Goal: Entertainment & Leisure: Browse casually

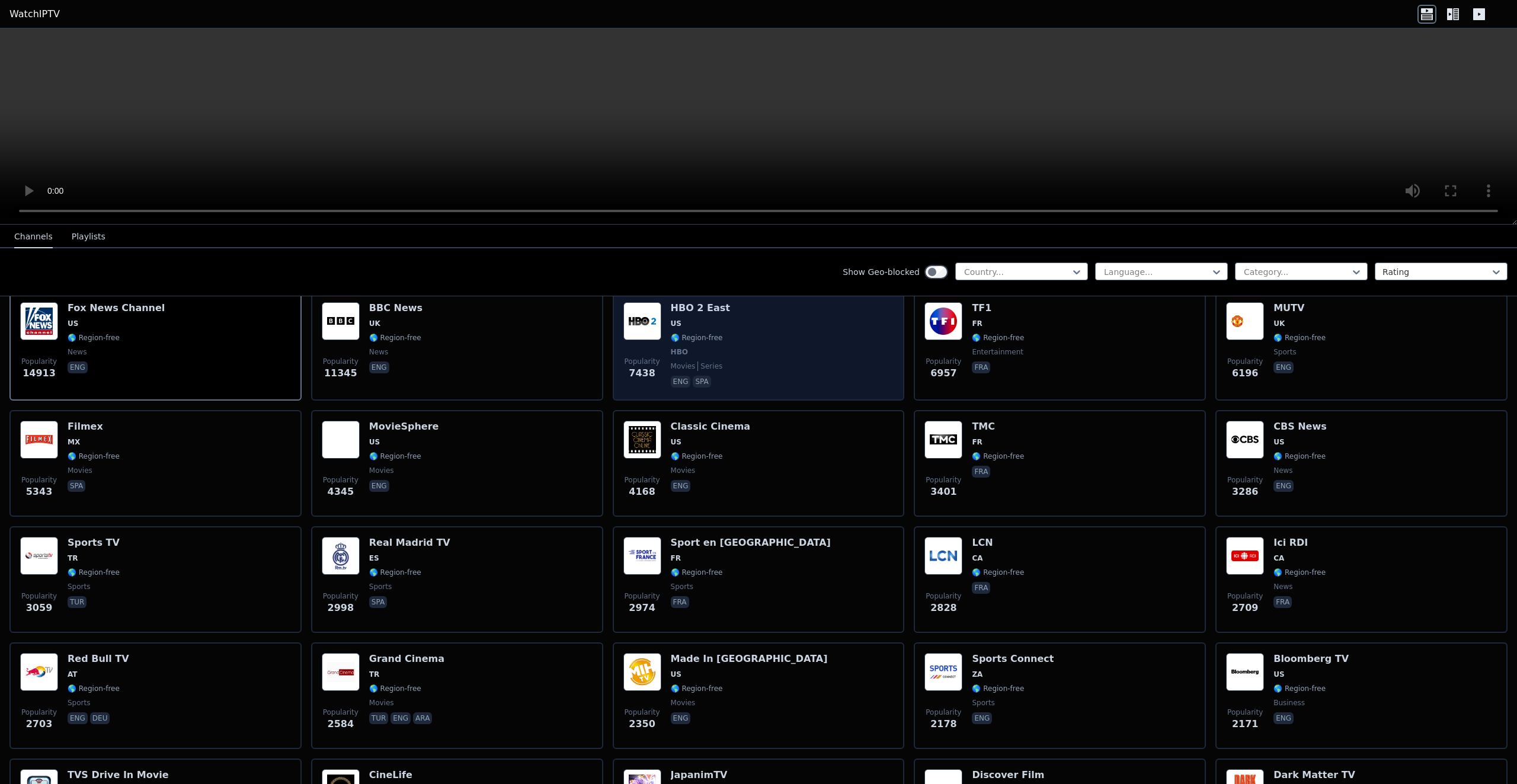
scroll to position [158, 0]
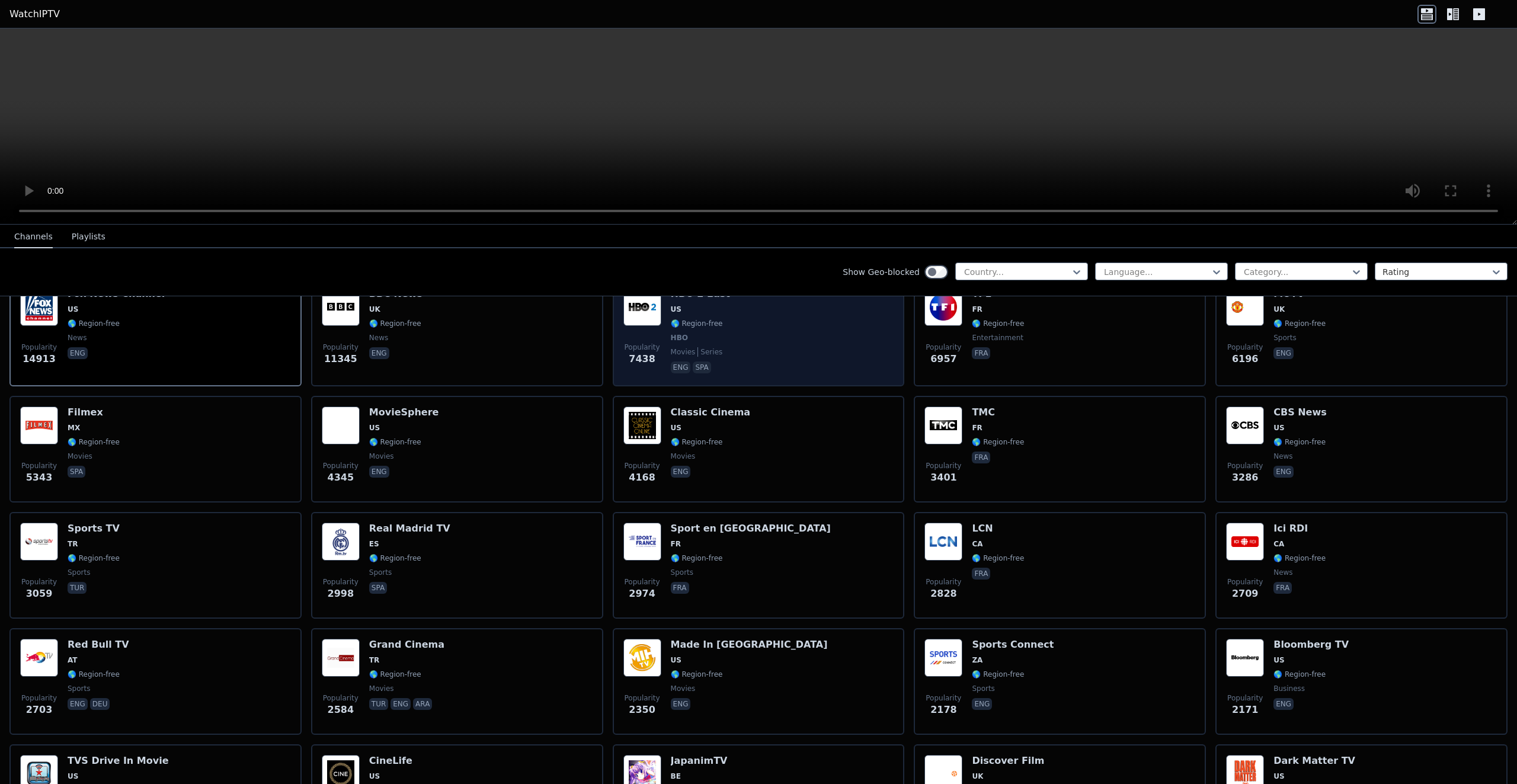
click at [700, 320] on div "HBO 2 East US 🌎 Region-free HBO movies series eng spa" at bounding box center [700, 331] width 59 height 88
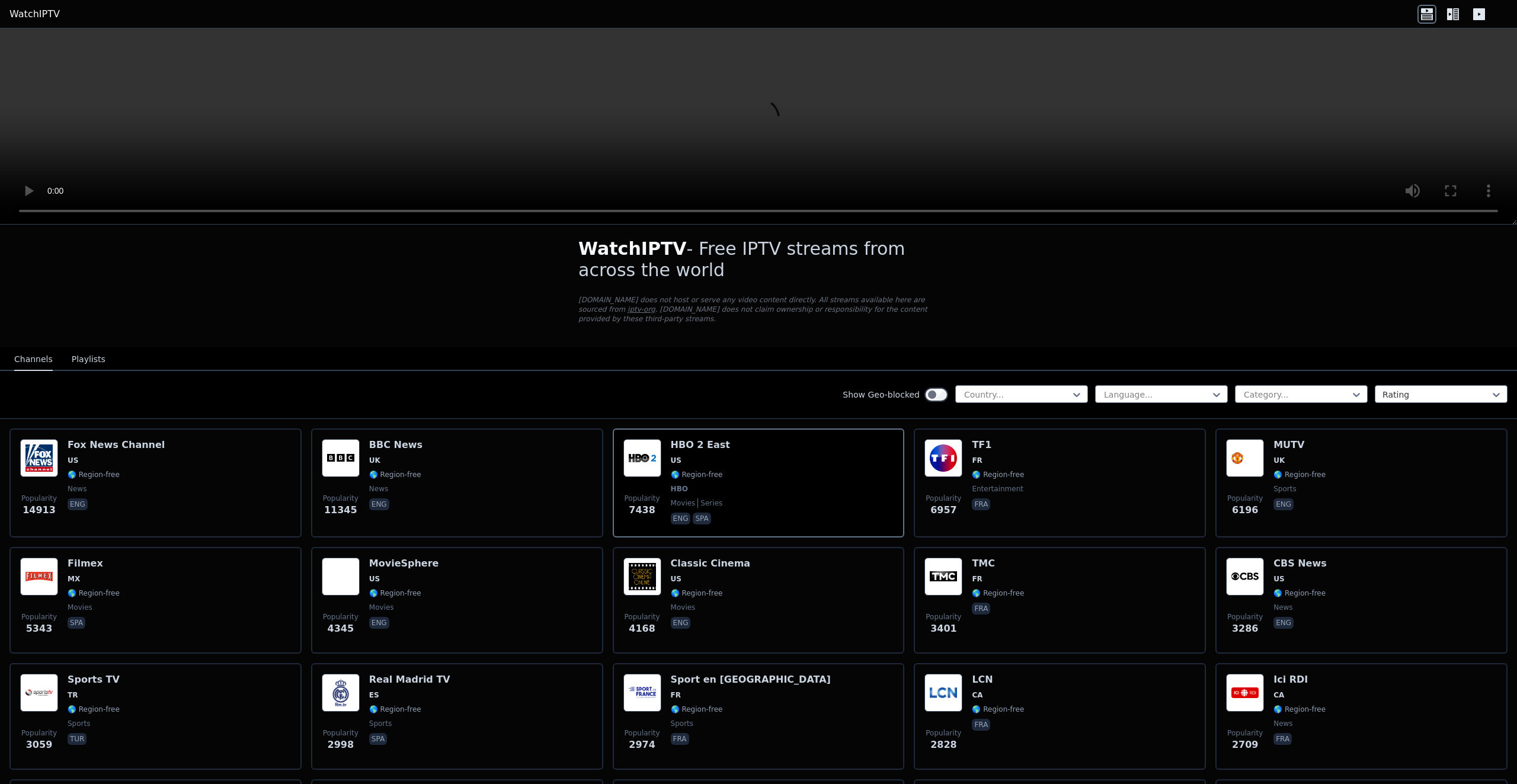
scroll to position [0, 0]
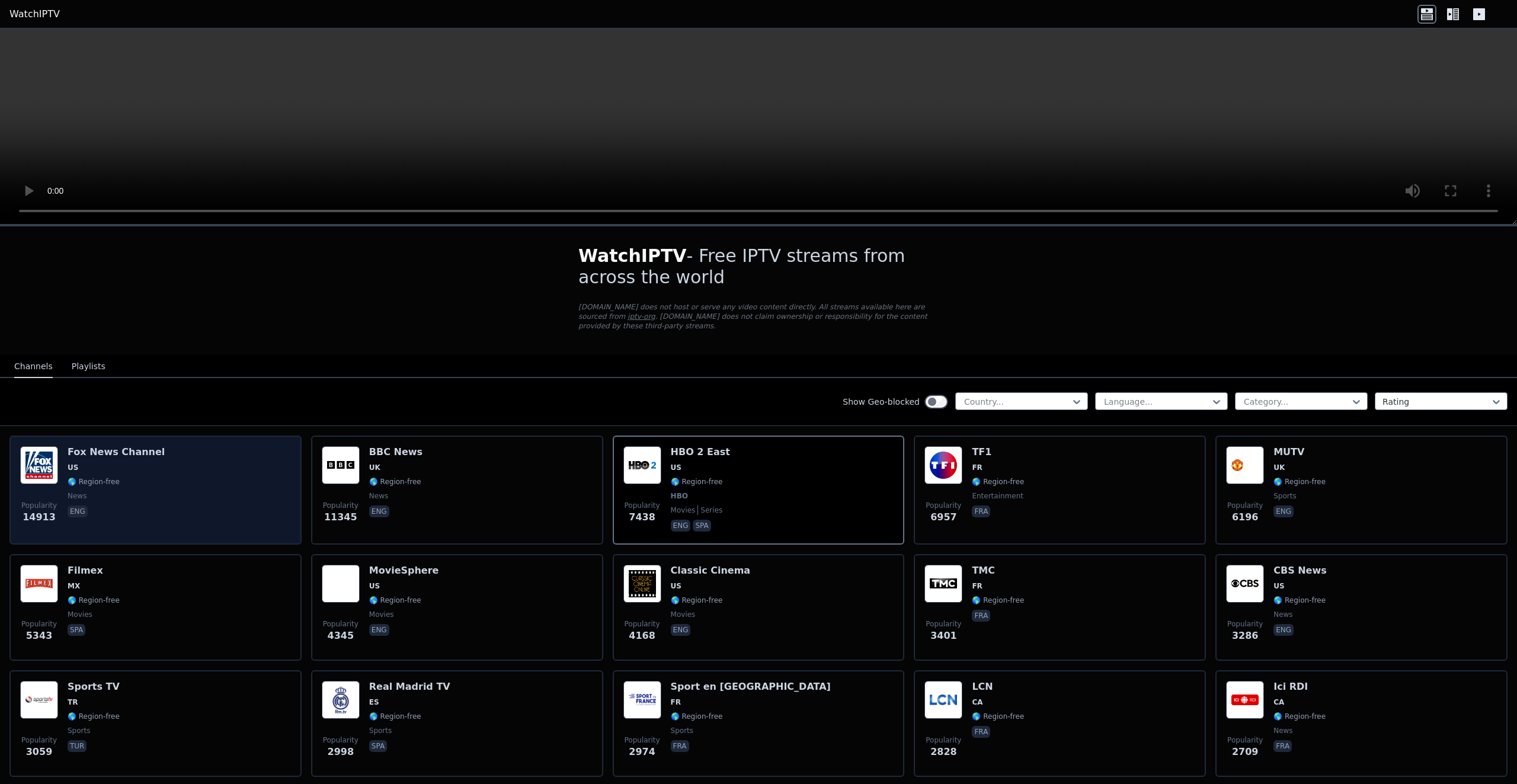
click at [155, 475] on div "Popularity 14913 [PERSON_NAME] US 🌎 Region-free news eng" at bounding box center [156, 489] width 271 height 88
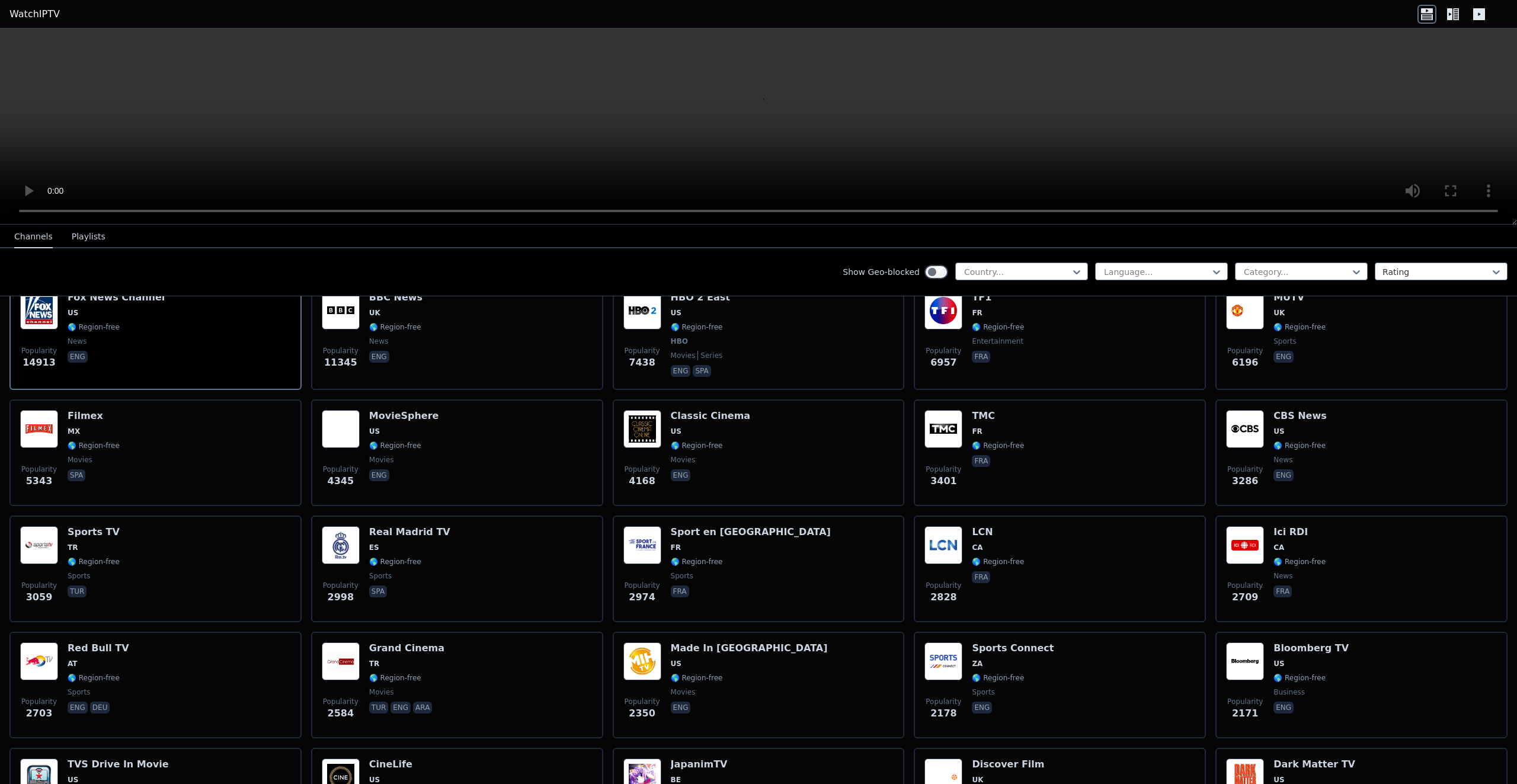
scroll to position [158, 0]
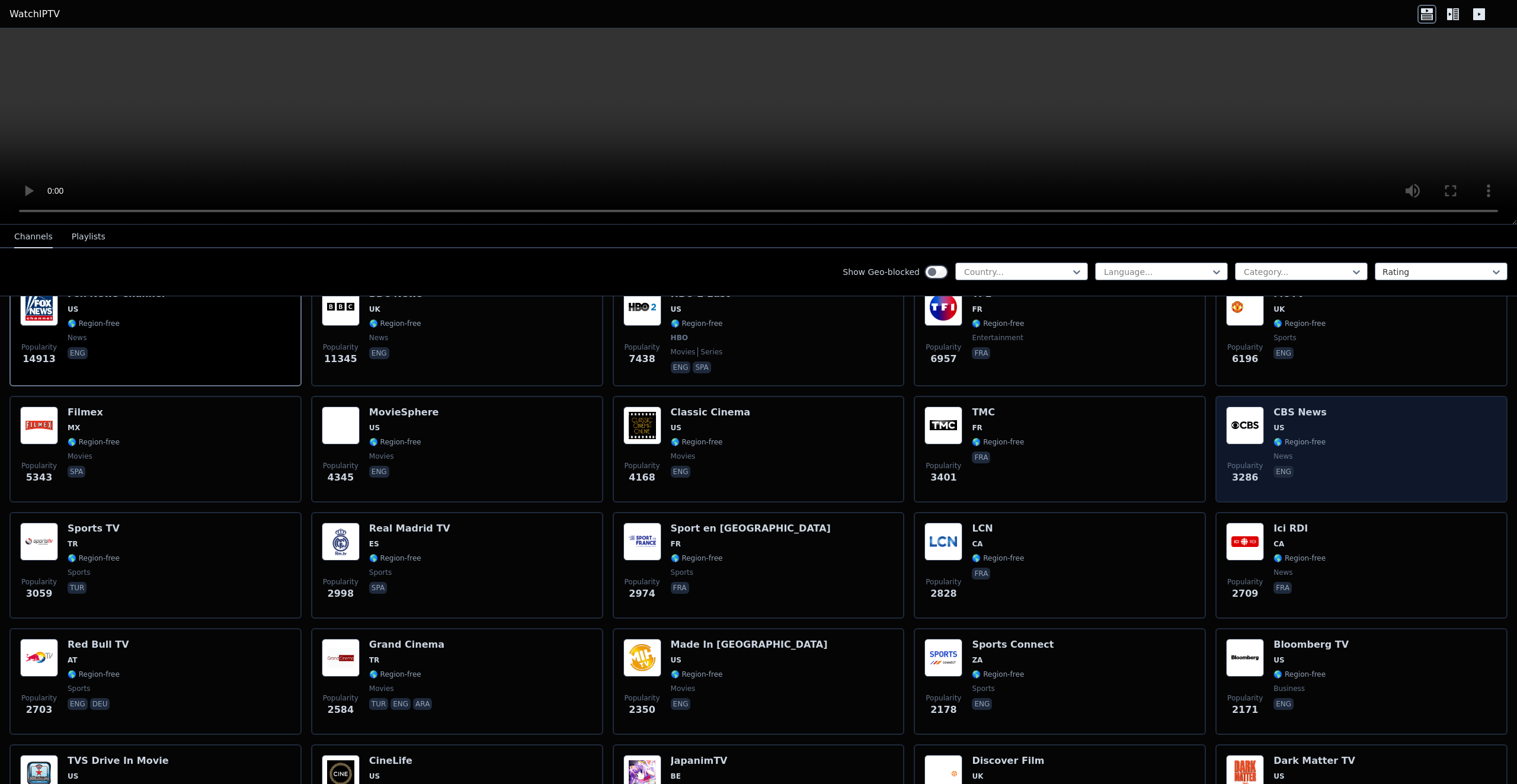
click at [1298, 423] on span "US" at bounding box center [1300, 427] width 53 height 10
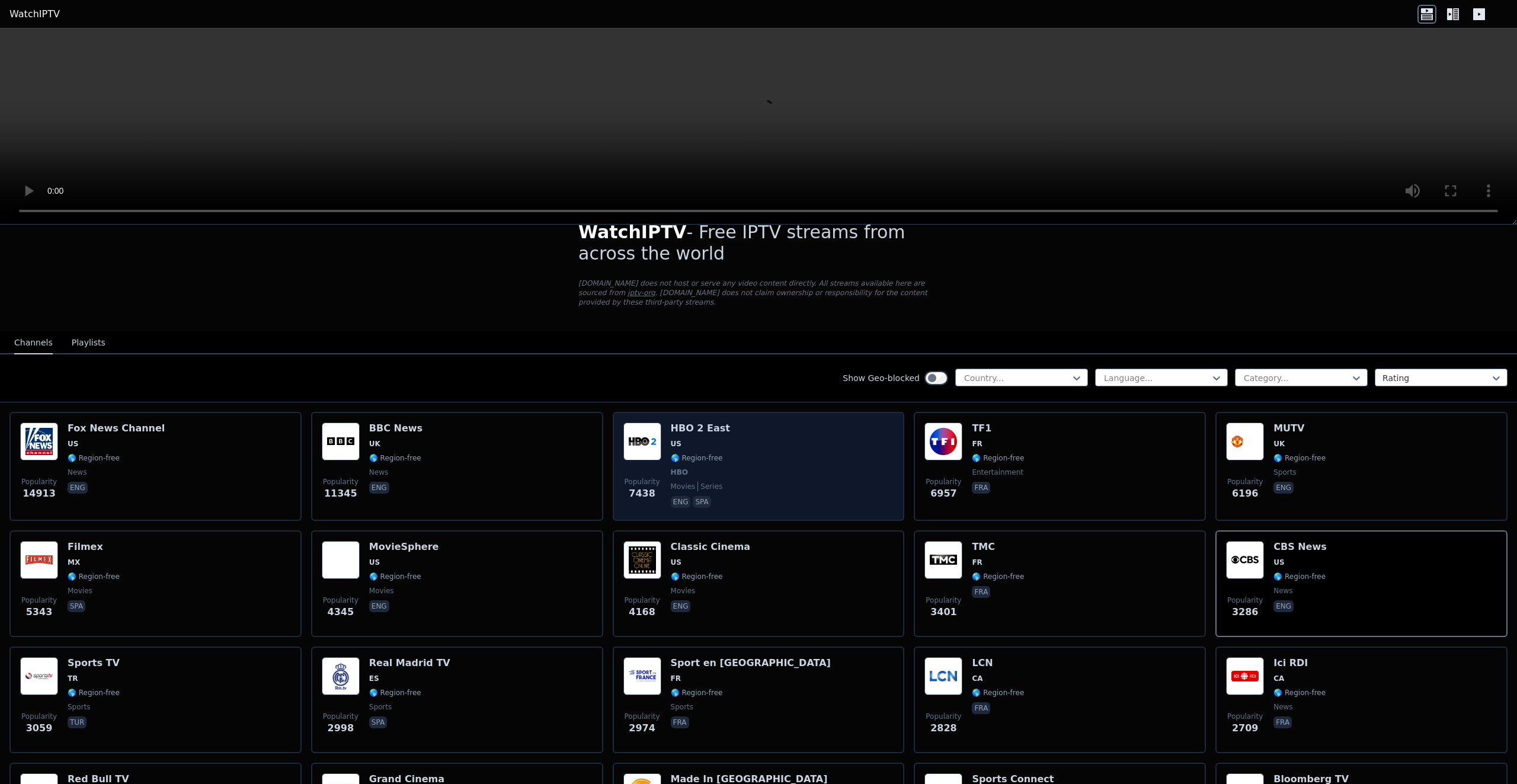
scroll to position [0, 0]
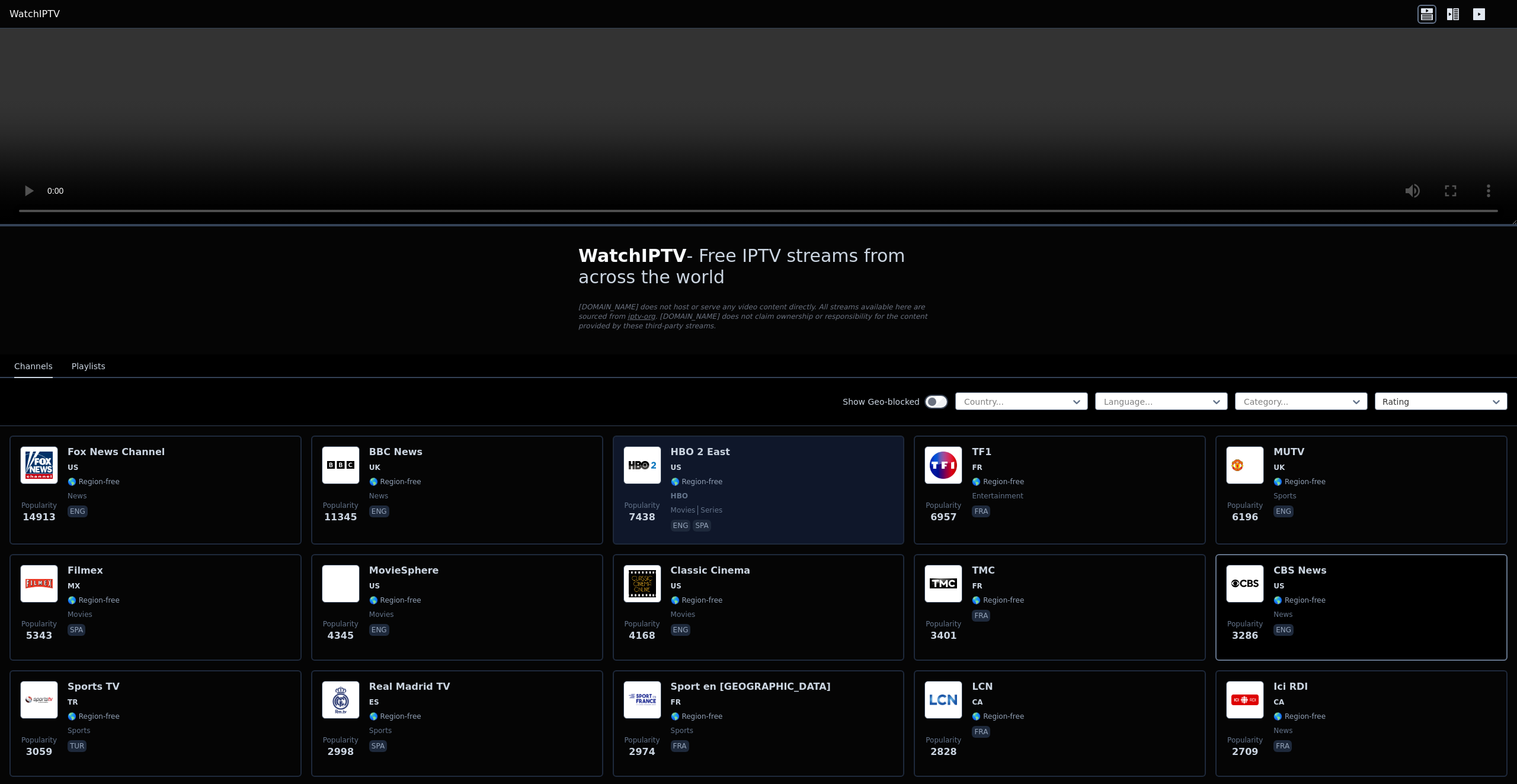
click at [726, 494] on div "Popularity 7438 HBO 2 East US 🌎 Region-free HBO movies series eng spa" at bounding box center [758, 489] width 271 height 88
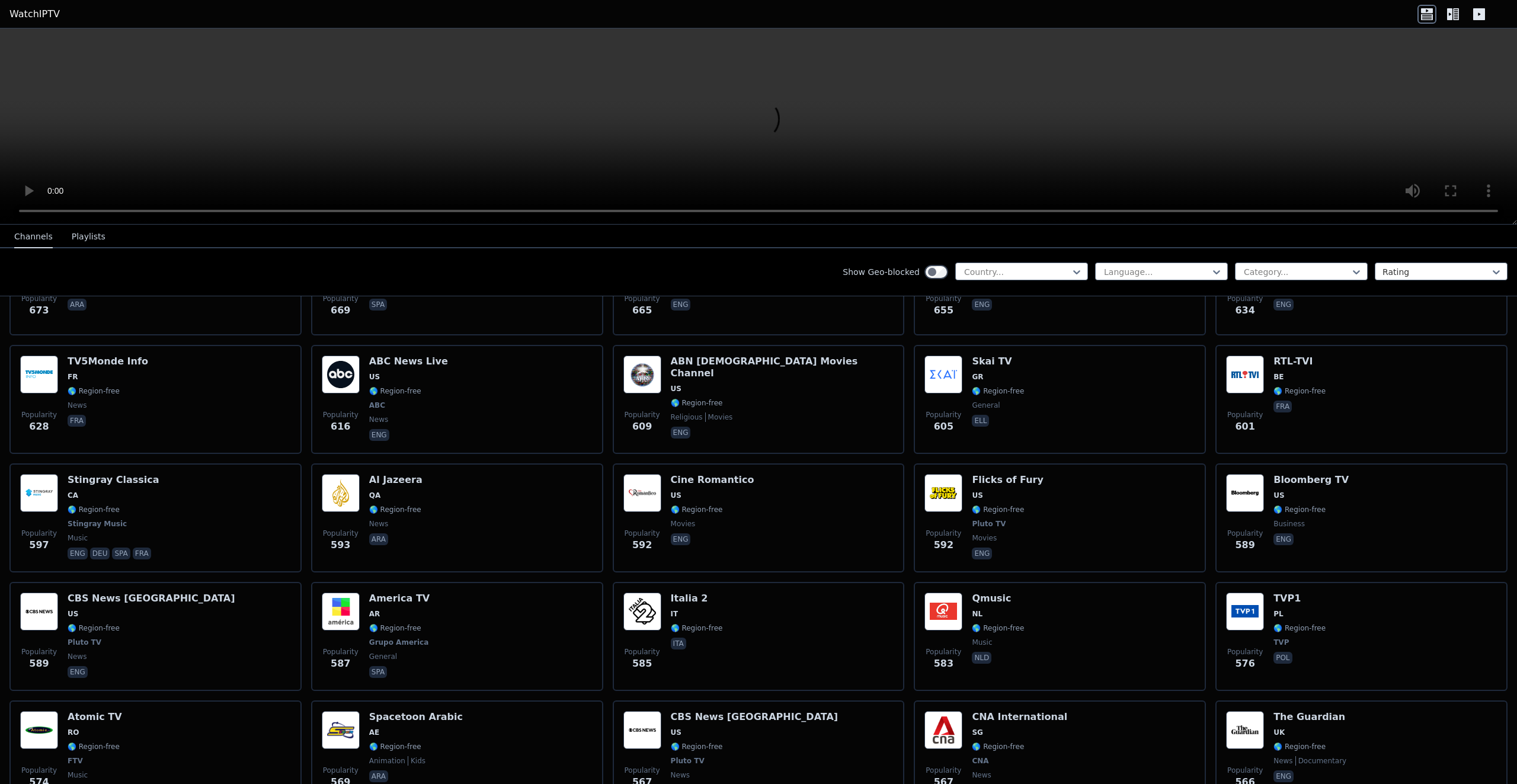
scroll to position [2923, 0]
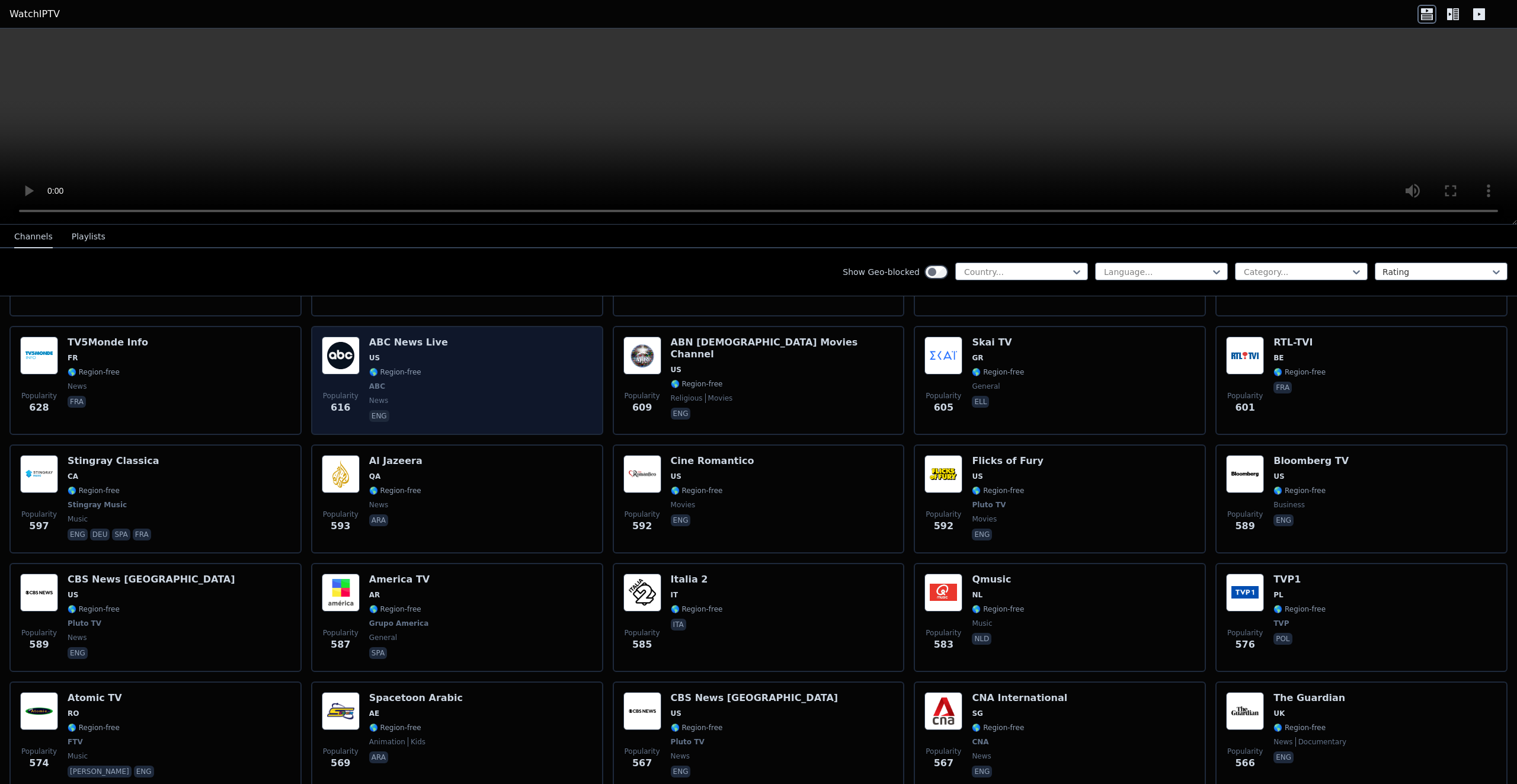
click at [459, 371] on div "Popularity 616 ABC News Live US 🌎 Region-free ABC news eng" at bounding box center [458, 380] width 271 height 88
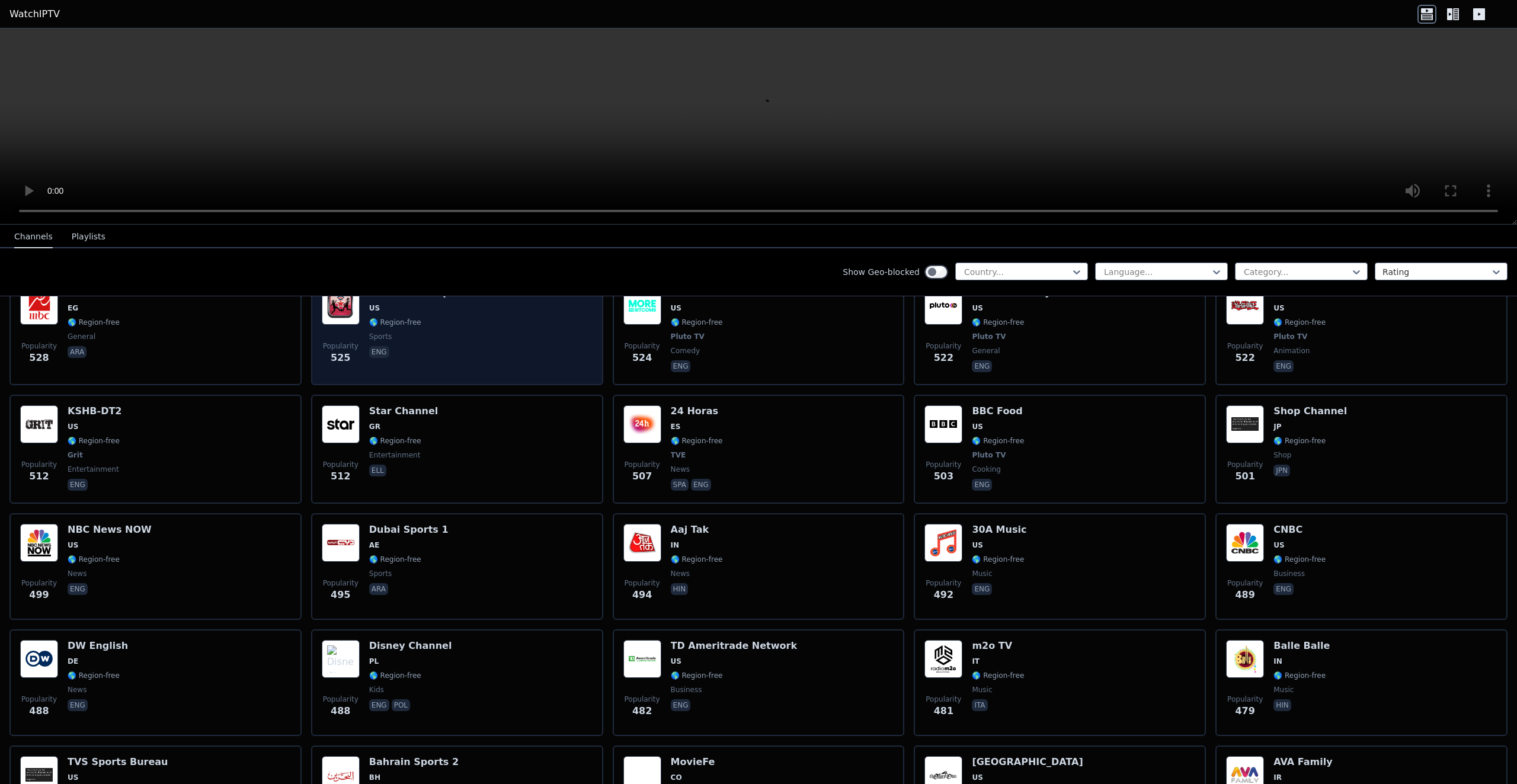
scroll to position [3555, 0]
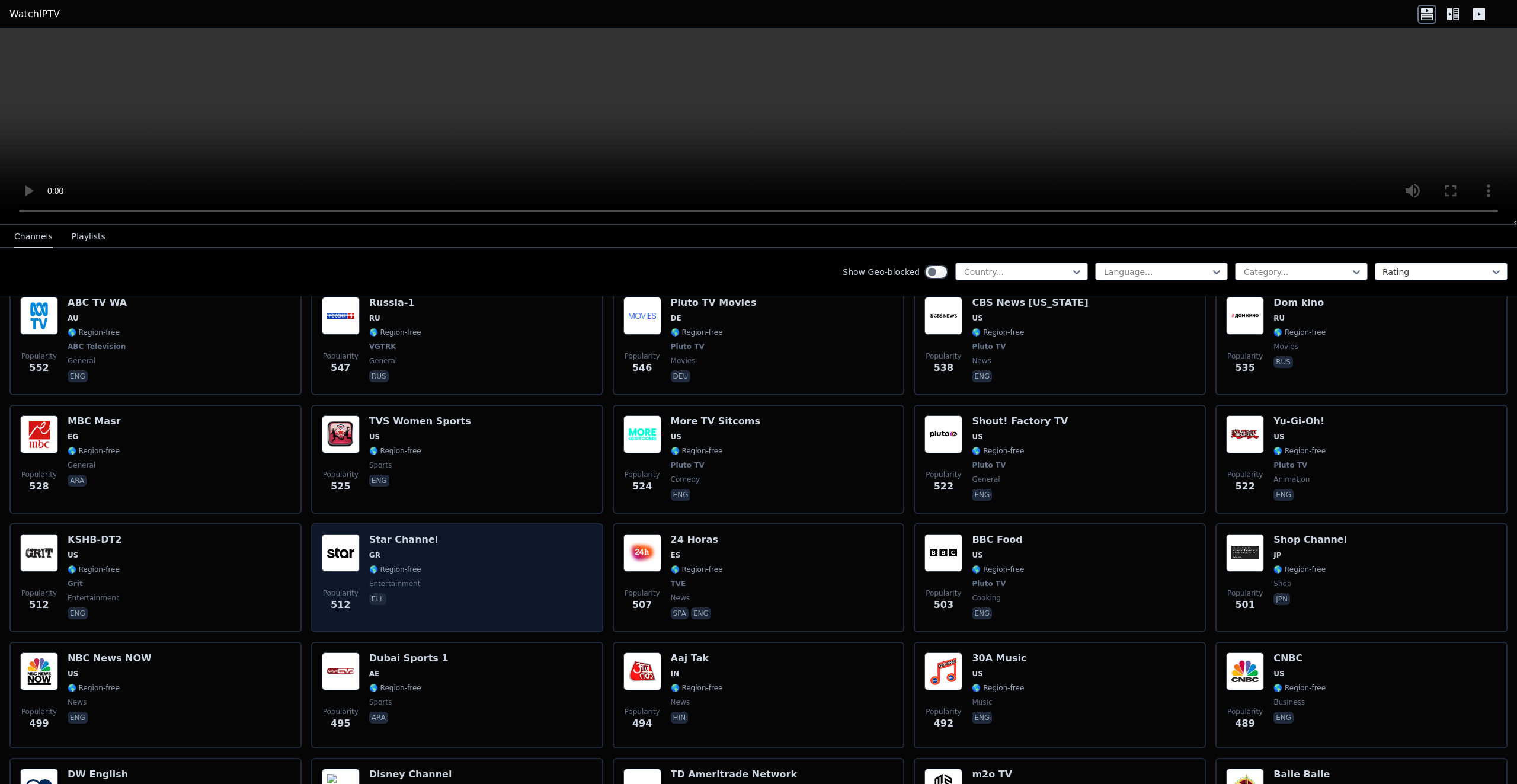
click at [407, 535] on h6 "Star Channel" at bounding box center [404, 539] width 69 height 12
click at [343, 539] on img at bounding box center [341, 552] width 38 height 38
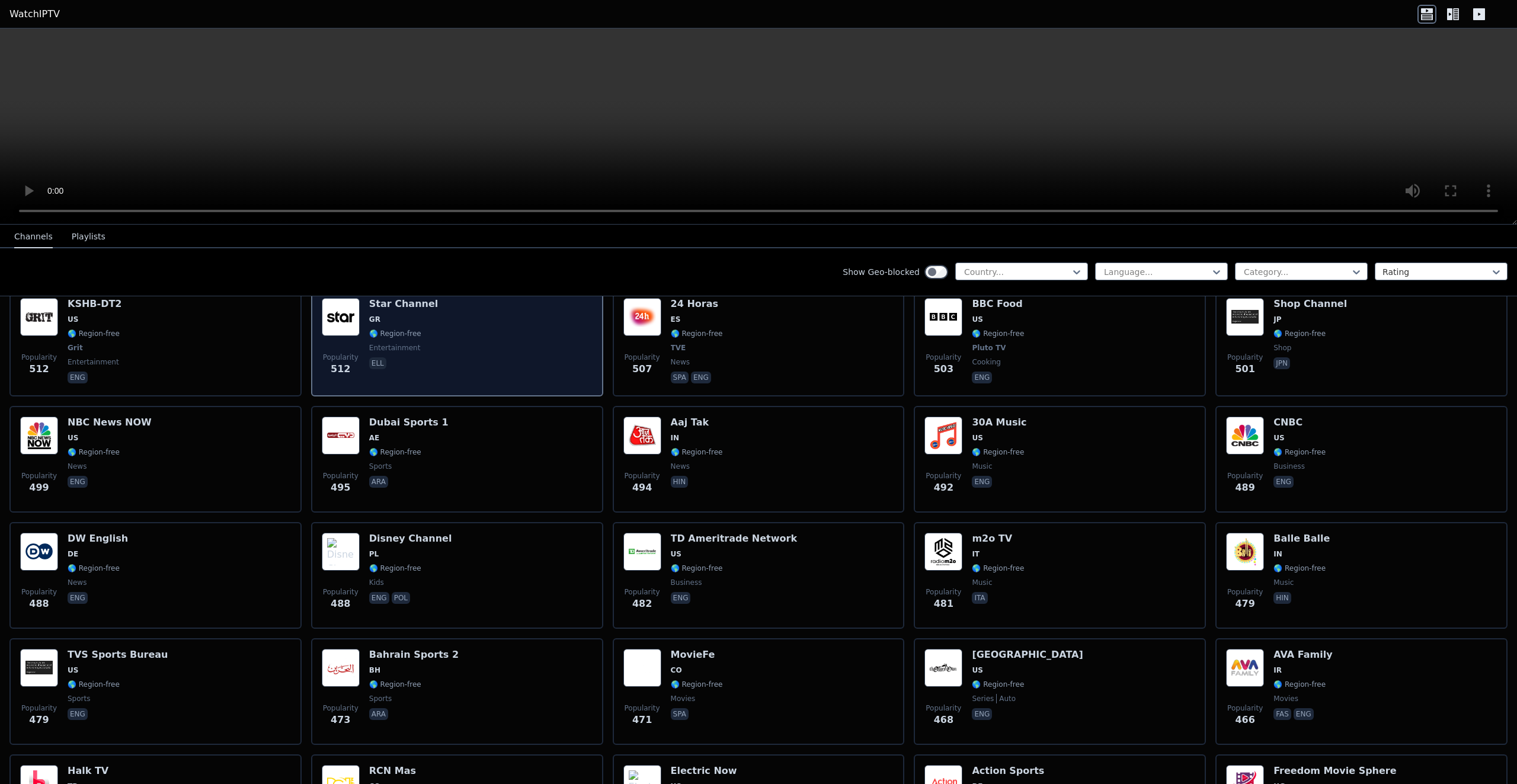
scroll to position [3793, 0]
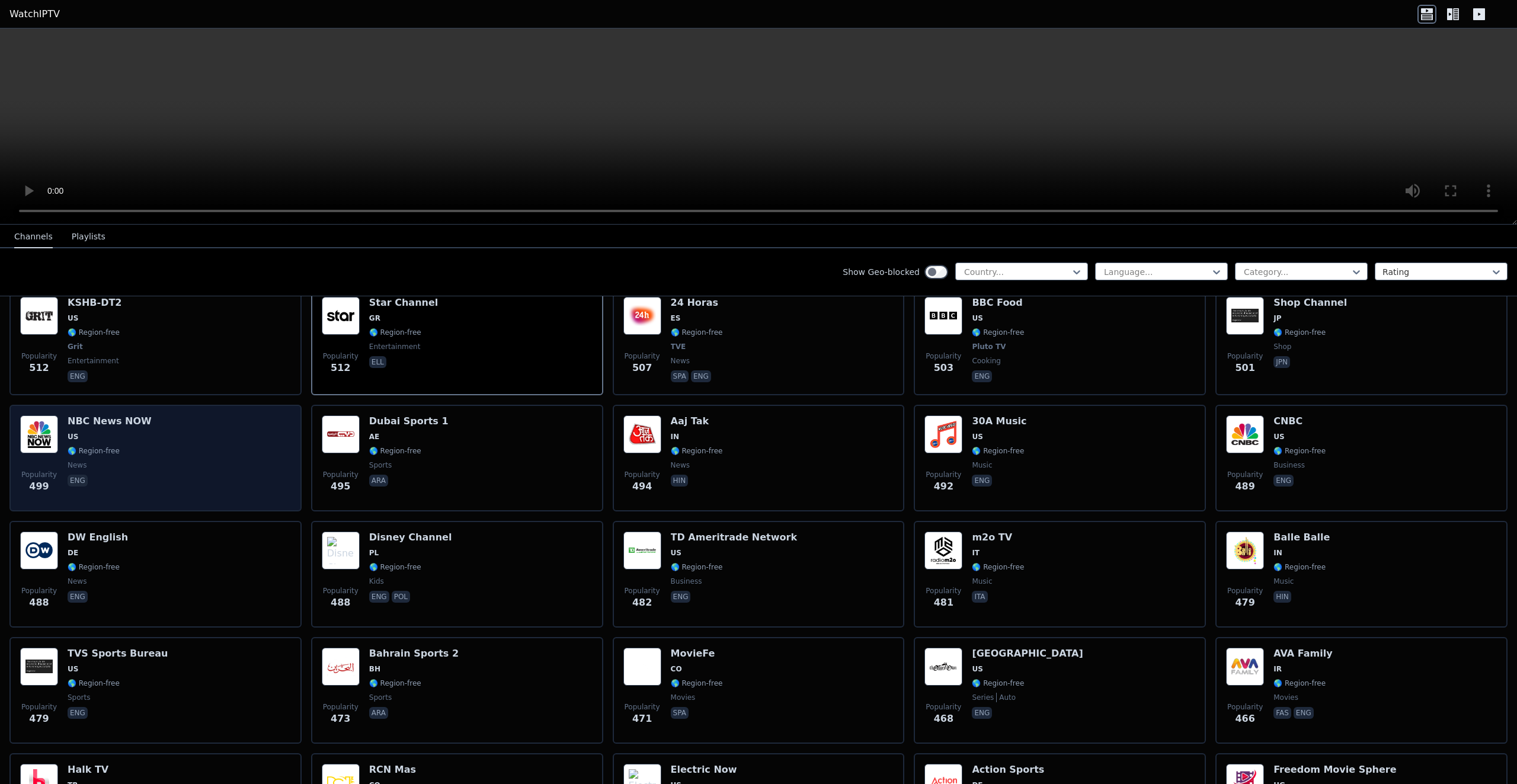
click at [175, 453] on div "Popularity 499 NBC News NOW US 🌎 Region-free news eng" at bounding box center [156, 457] width 271 height 85
click at [44, 425] on img at bounding box center [39, 434] width 38 height 38
click at [112, 416] on h6 "NBC News NOW" at bounding box center [109, 420] width 84 height 12
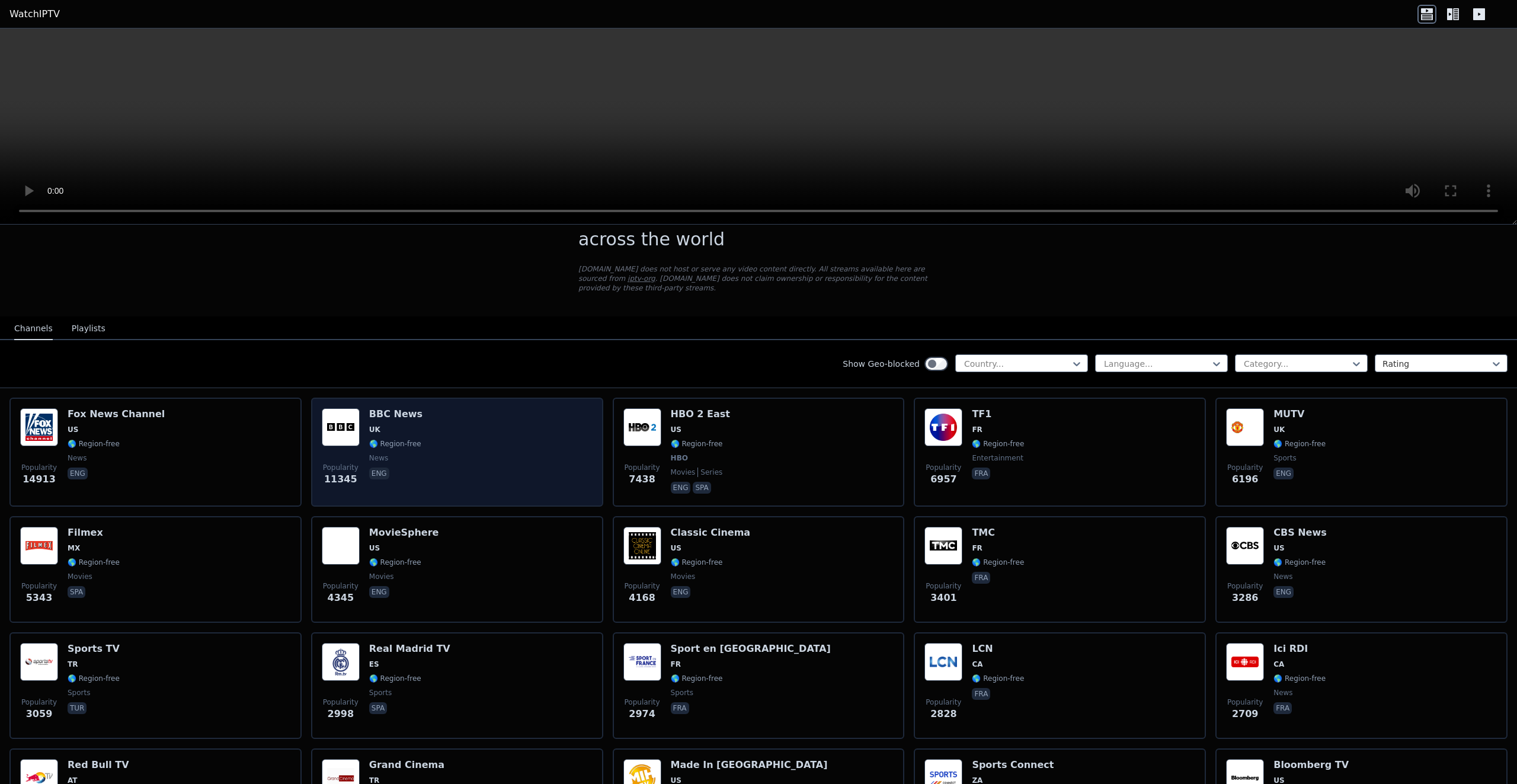
scroll to position [0, 0]
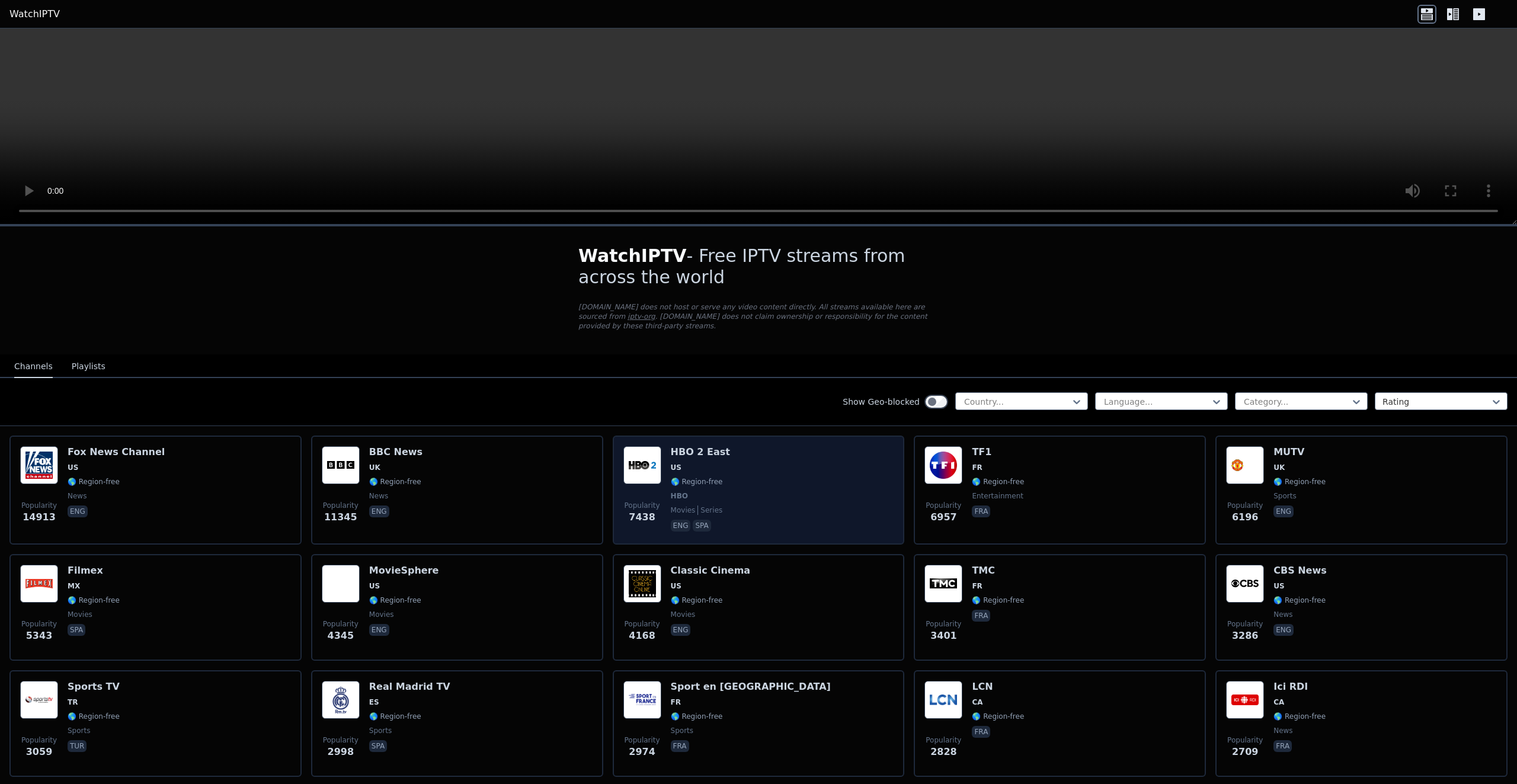
click at [710, 463] on span "US" at bounding box center [700, 467] width 59 height 10
click at [638, 451] on img at bounding box center [642, 465] width 38 height 38
